Goal: Book appointment/travel/reservation

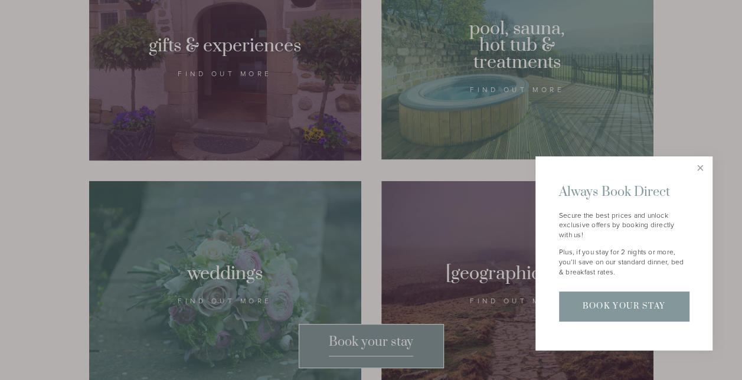
scroll to position [1015, 0]
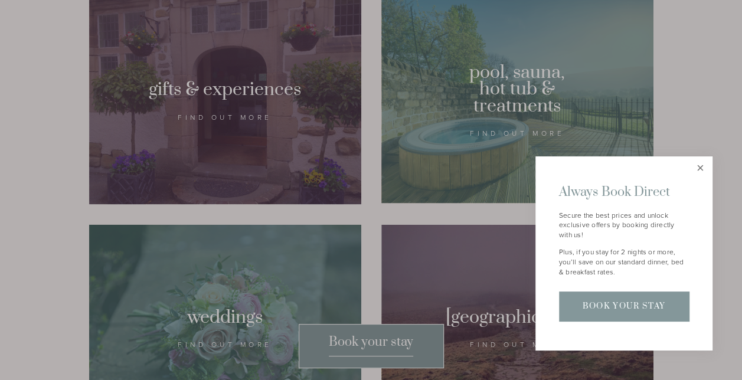
click at [700, 165] on link "Close" at bounding box center [700, 168] width 21 height 21
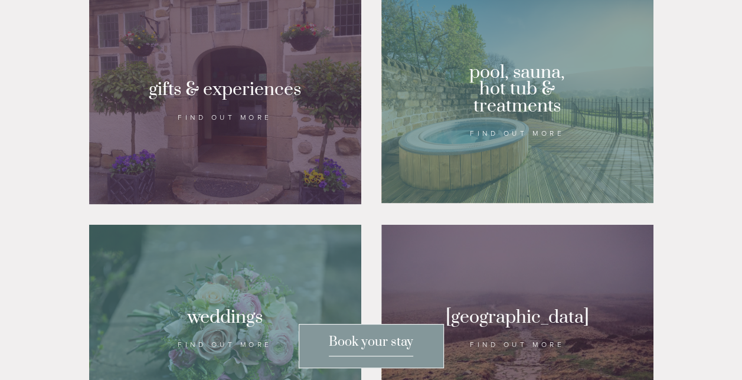
click at [509, 146] on div at bounding box center [517, 100] width 272 height 205
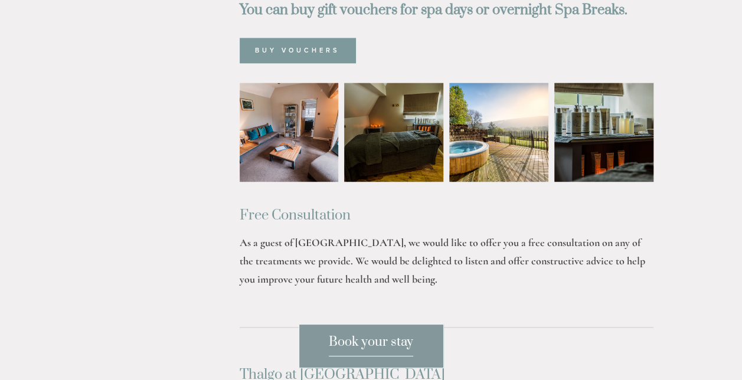
scroll to position [802, 0]
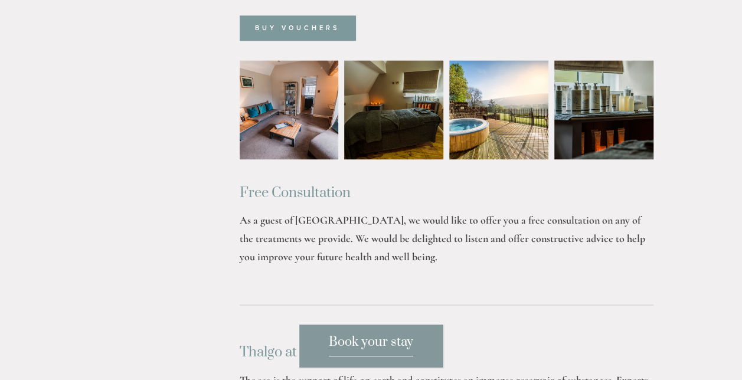
click at [400, 346] on span "Book your stay" at bounding box center [371, 345] width 84 height 22
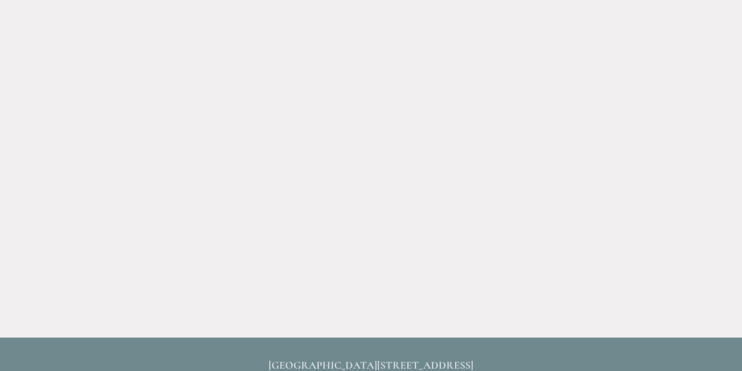
scroll to position [490, 0]
